Goal: Browse casually: Explore the website without a specific task or goal

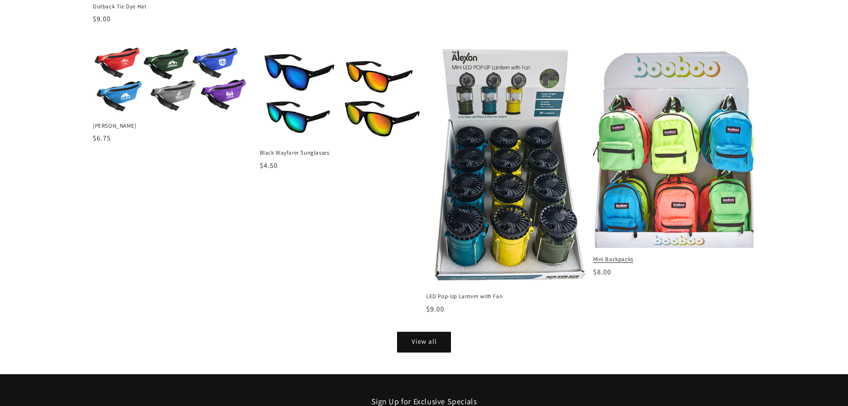
scroll to position [1166, 0]
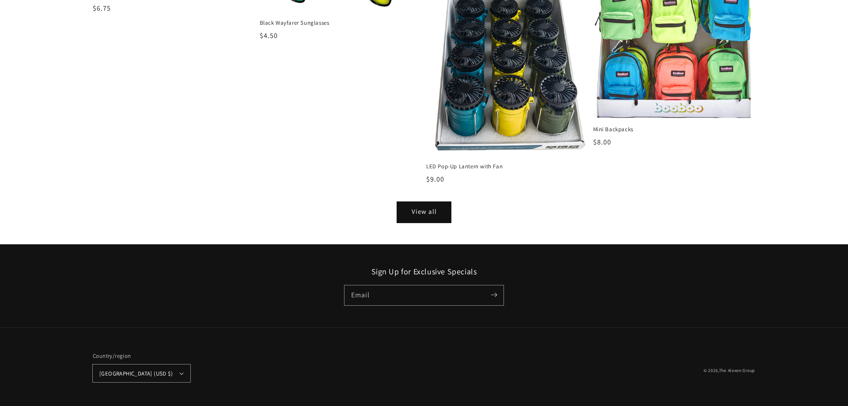
click at [415, 219] on link "View all" at bounding box center [424, 212] width 53 height 20
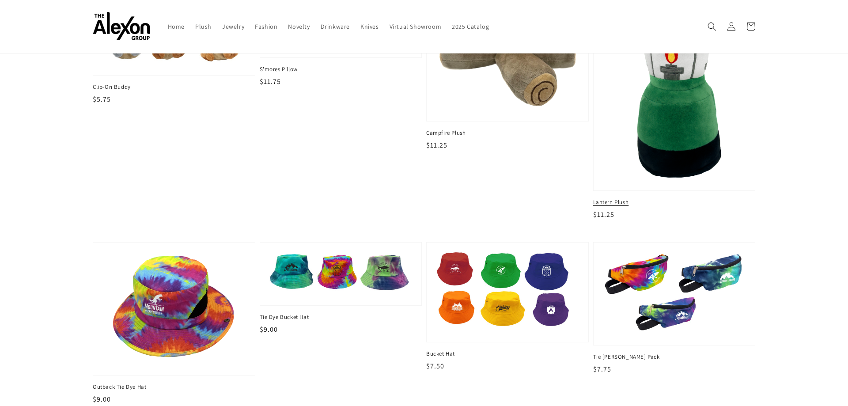
scroll to position [155, 0]
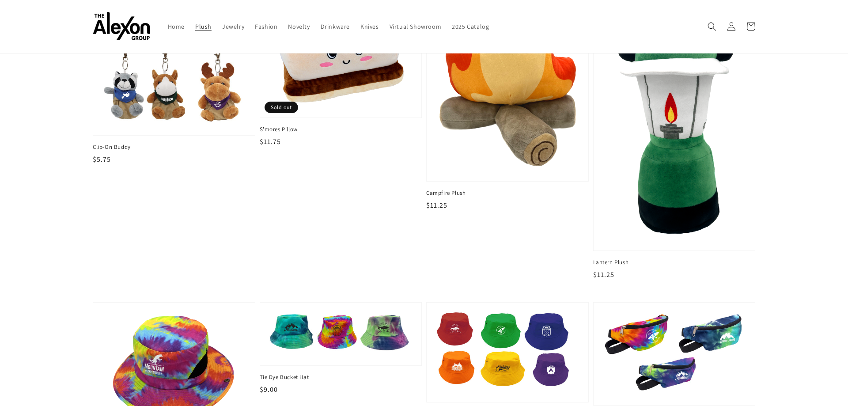
click at [202, 26] on span "Plush" at bounding box center [203, 27] width 16 height 8
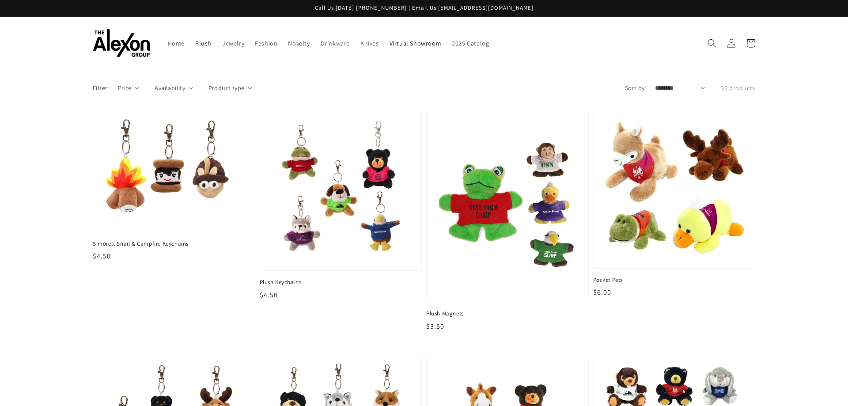
click at [424, 44] on span "Virtual Showroom" at bounding box center [416, 43] width 52 height 8
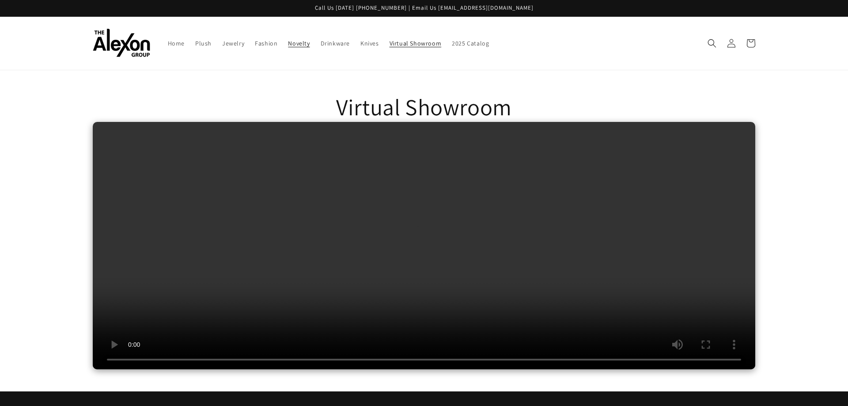
click at [298, 42] on span "Novelty" at bounding box center [299, 43] width 22 height 8
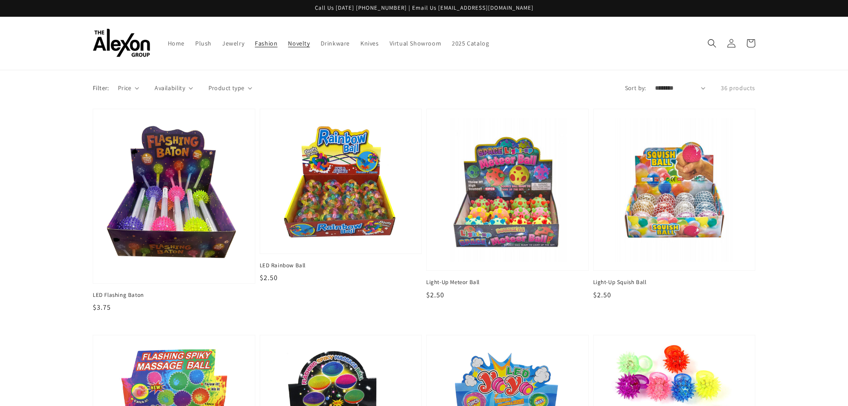
click at [263, 45] on span "Fashion" at bounding box center [266, 43] width 23 height 8
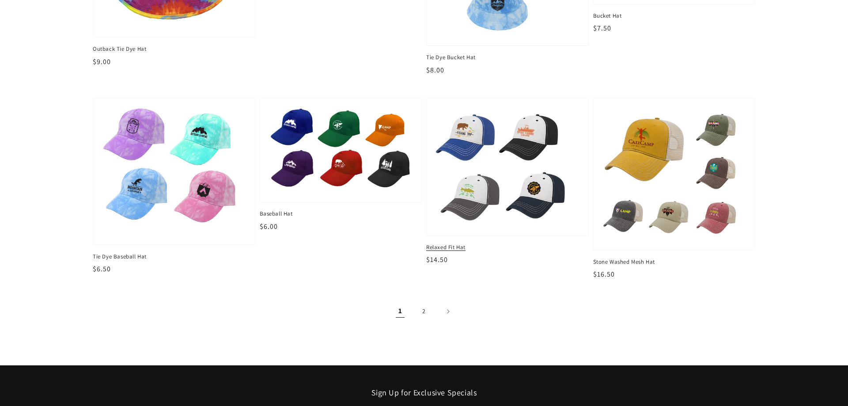
scroll to position [1082, 0]
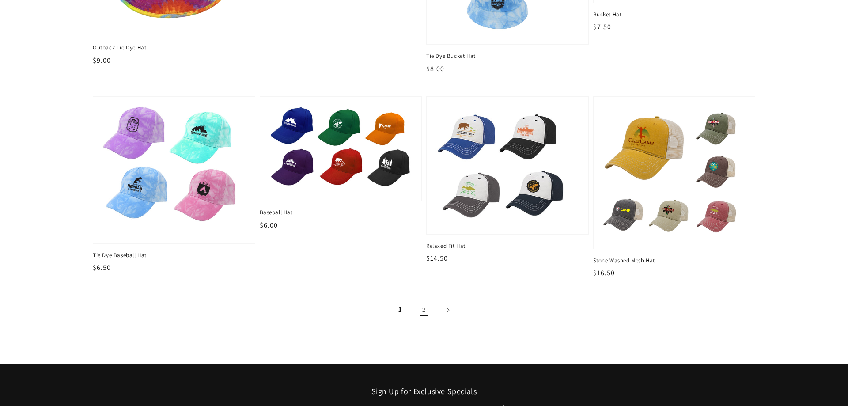
click at [428, 306] on link "2" at bounding box center [423, 309] width 19 height 19
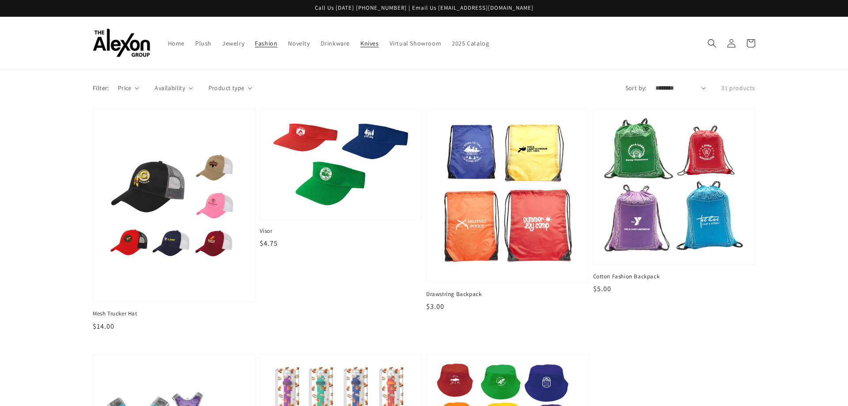
click at [370, 43] on span "Knives" at bounding box center [370, 43] width 19 height 8
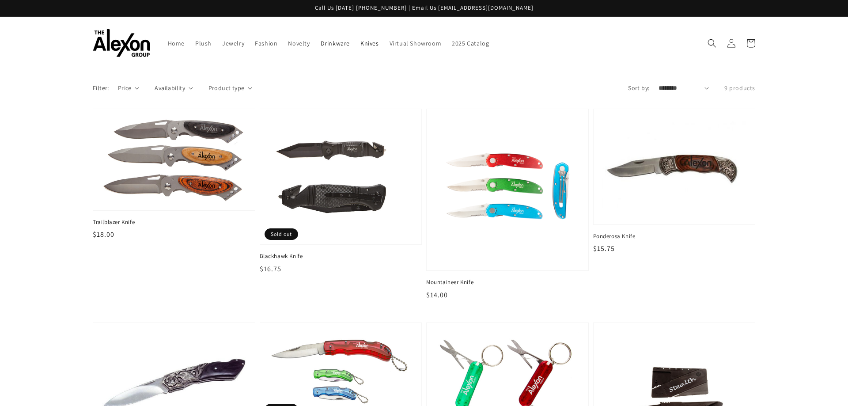
click at [332, 43] on span "Drinkware" at bounding box center [335, 43] width 29 height 8
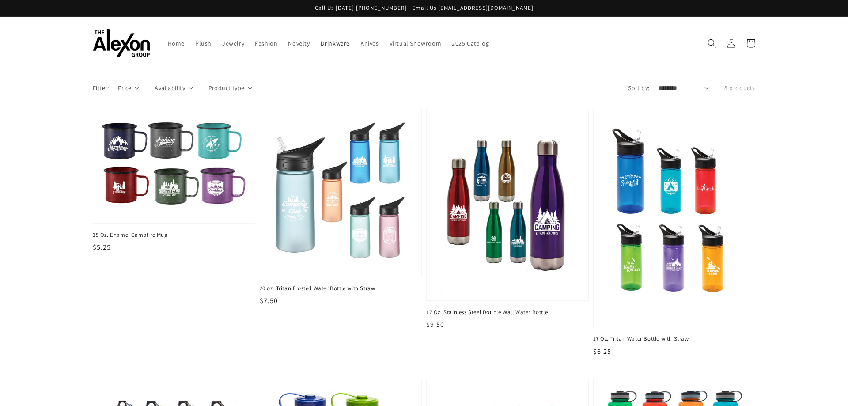
drag, startPoint x: 172, startPoint y: 47, endPoint x: 185, endPoint y: 61, distance: 18.8
click at [172, 46] on span "Home" at bounding box center [176, 43] width 17 height 8
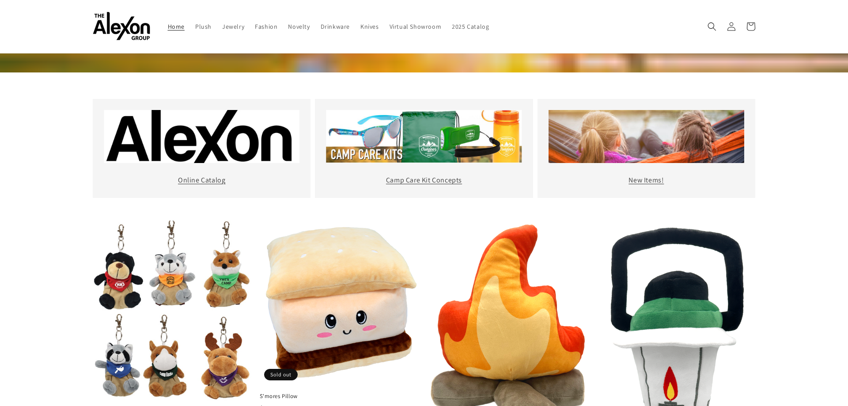
scroll to position [265, 0]
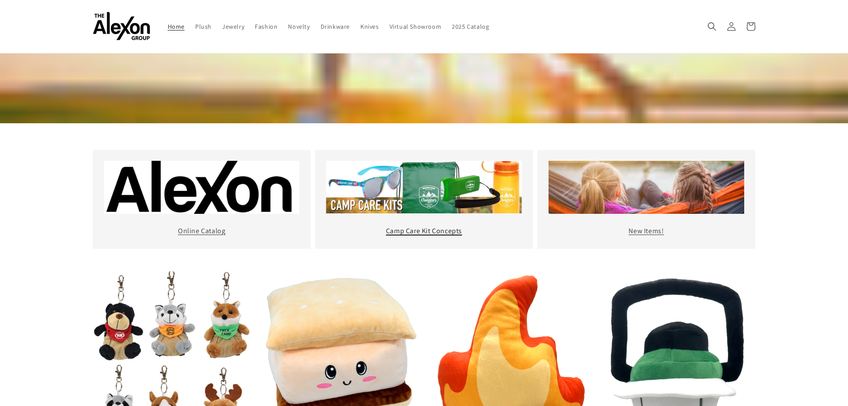
click at [418, 231] on link "Camp Care Kit Concepts" at bounding box center [424, 230] width 76 height 9
click at [645, 231] on link "New Items!" at bounding box center [646, 230] width 35 height 9
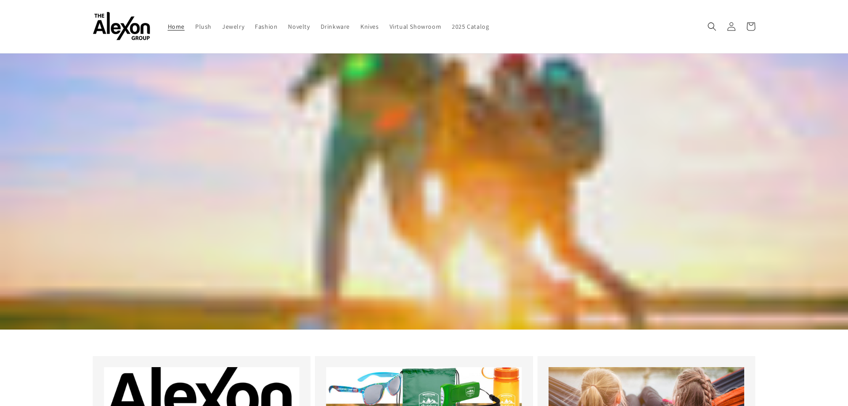
scroll to position [0, 0]
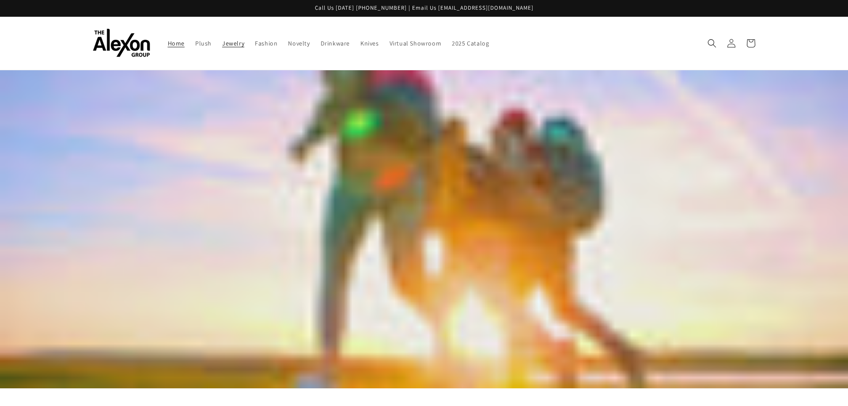
click at [233, 44] on span "Jewelry" at bounding box center [233, 43] width 22 height 8
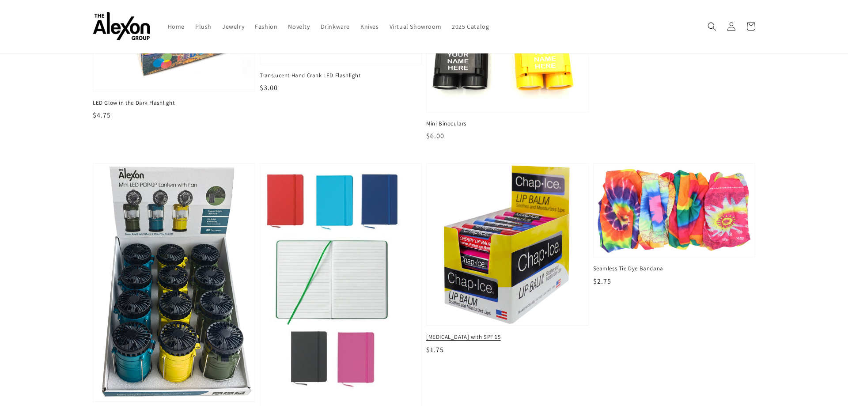
scroll to position [721, 0]
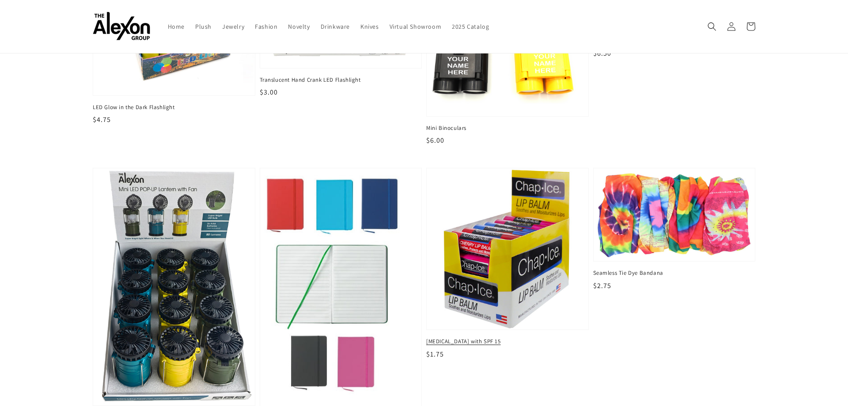
click at [472, 341] on span "Lip Balm with SPF 15" at bounding box center [507, 342] width 163 height 8
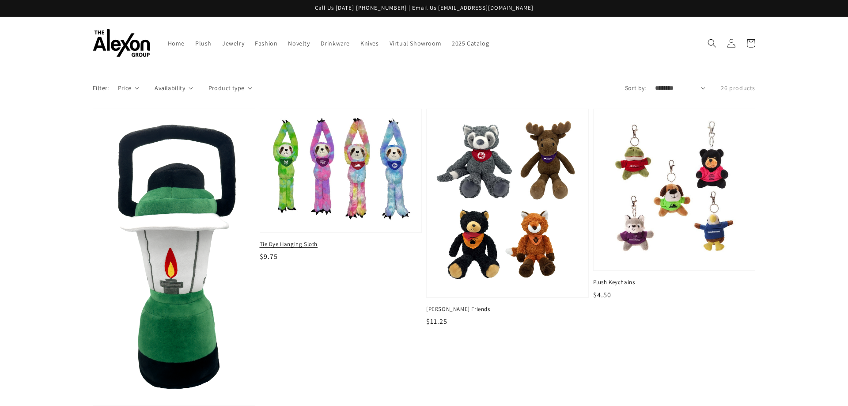
click at [366, 186] on img at bounding box center [341, 170] width 148 height 109
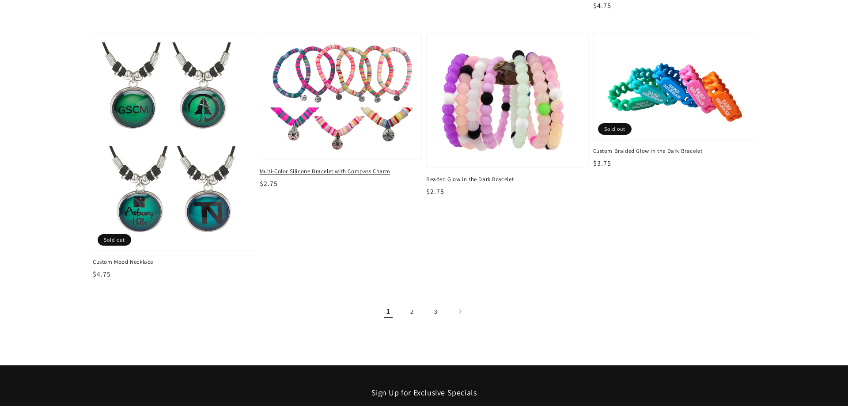
scroll to position [1442, 0]
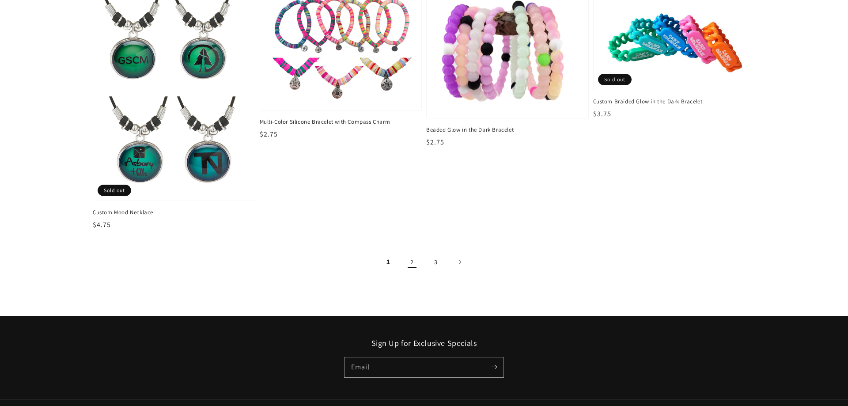
click at [410, 258] on link "2" at bounding box center [412, 261] width 19 height 19
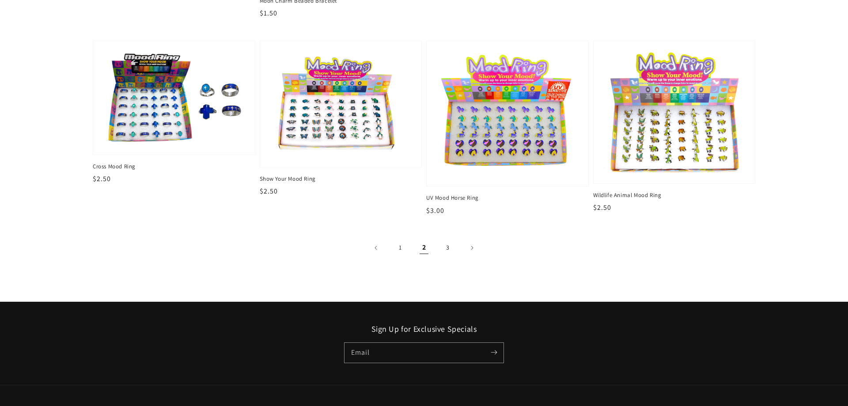
scroll to position [1622, 0]
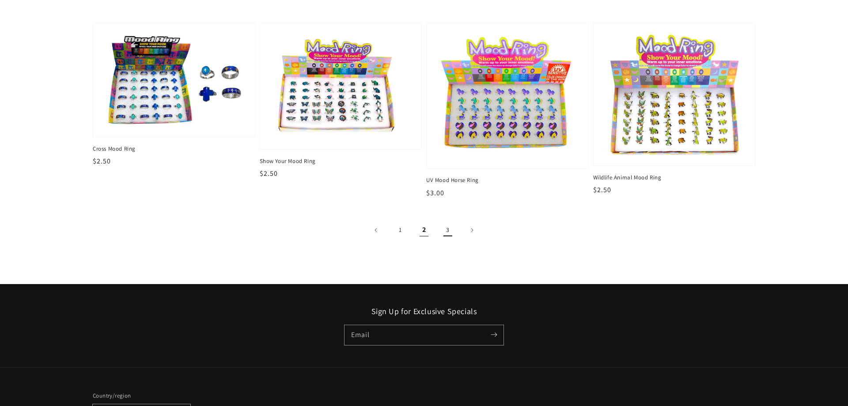
click at [450, 231] on link "3" at bounding box center [447, 229] width 19 height 19
